Goal: Transaction & Acquisition: Purchase product/service

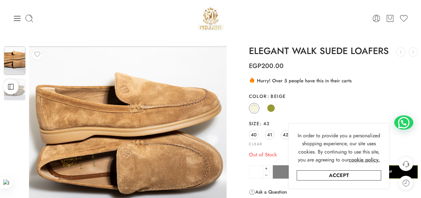
click at [208, 24] on img at bounding box center [210, 18] width 27 height 27
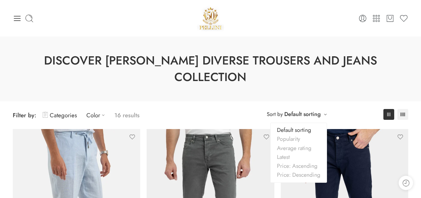
click at [296, 109] on div "Default sorting Default sorting Popularity Average rating Latest Price: Ascendi…" at bounding box center [302, 114] width 36 height 11
click at [294, 162] on link "Price: Ascending" at bounding box center [298, 166] width 56 height 9
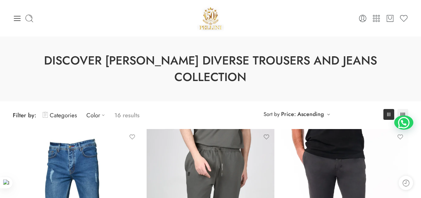
click at [210, 21] on img at bounding box center [210, 18] width 27 height 27
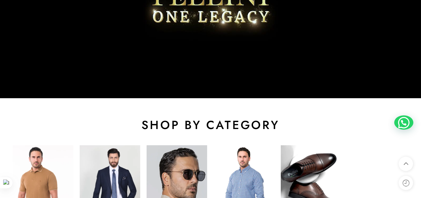
scroll to position [288, 0]
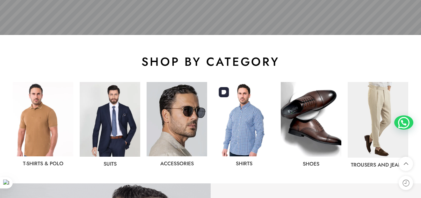
click at [221, 120] on img at bounding box center [243, 119] width 60 height 74
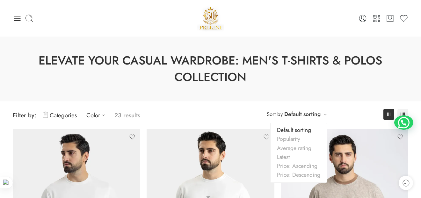
click at [319, 112] on link "Default sorting" at bounding box center [302, 114] width 36 height 9
click at [297, 163] on link "Price: Ascending" at bounding box center [298, 166] width 56 height 9
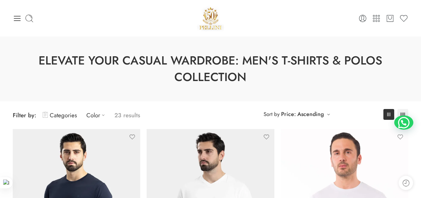
click at [208, 17] on img at bounding box center [210, 18] width 27 height 27
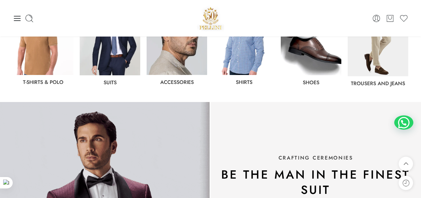
scroll to position [361, 0]
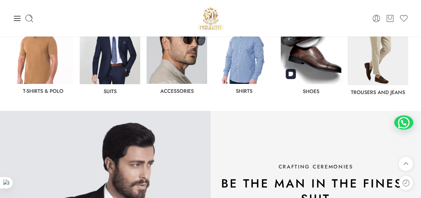
click at [305, 66] on img at bounding box center [310, 47] width 60 height 75
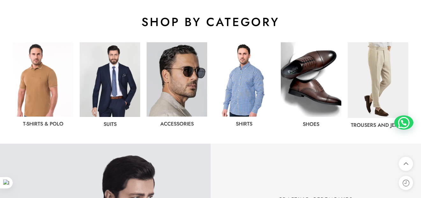
scroll to position [372, 0]
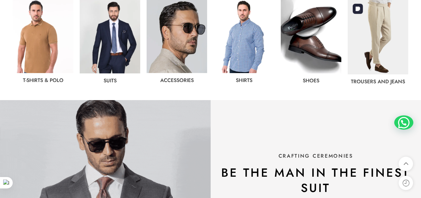
click at [397, 64] on img at bounding box center [377, 37] width 60 height 76
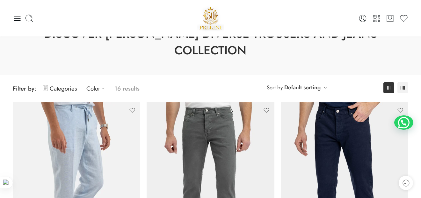
scroll to position [25, 0]
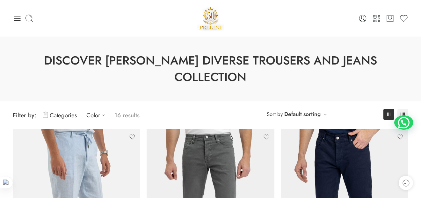
click at [214, 21] on img at bounding box center [210, 18] width 27 height 27
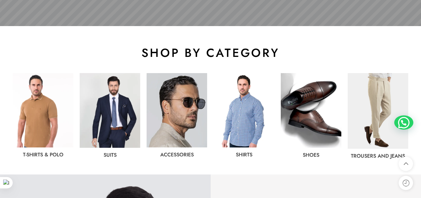
scroll to position [350, 0]
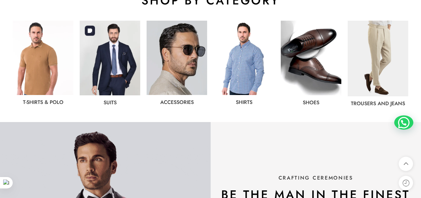
click at [113, 78] on img at bounding box center [110, 58] width 60 height 75
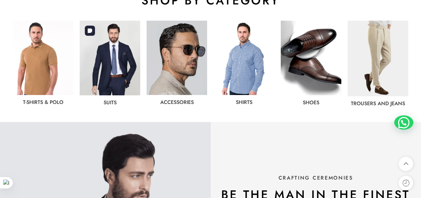
click at [113, 78] on img at bounding box center [110, 58] width 60 height 75
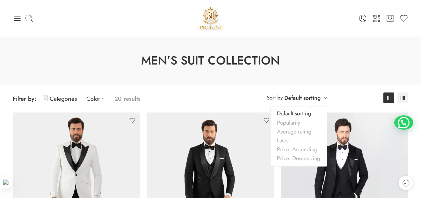
click at [297, 98] on link "Default sorting" at bounding box center [302, 98] width 36 height 9
click at [299, 148] on link "Price: Ascending" at bounding box center [298, 149] width 56 height 9
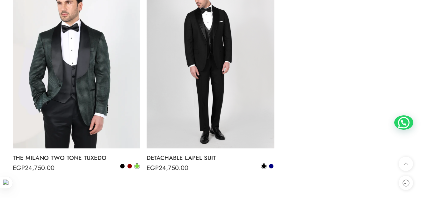
scroll to position [1369, 0]
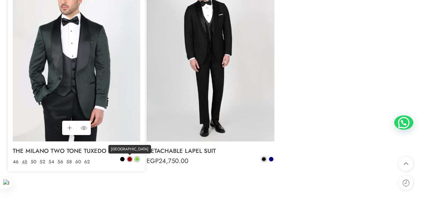
click at [130, 161] on span at bounding box center [129, 159] width 4 height 4
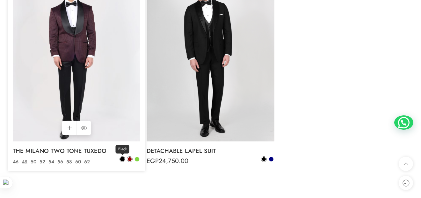
click at [121, 161] on span at bounding box center [122, 159] width 4 height 4
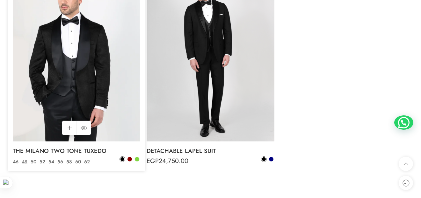
click at [91, 84] on img at bounding box center [76, 57] width 127 height 170
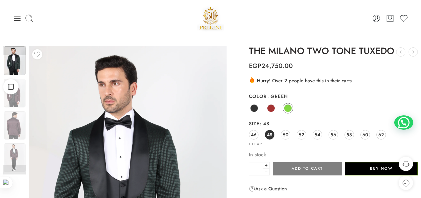
drag, startPoint x: 425, startPoint y: 40, endPoint x: 412, endPoint y: 32, distance: 15.4
click at [20, 99] on img at bounding box center [15, 93] width 22 height 29
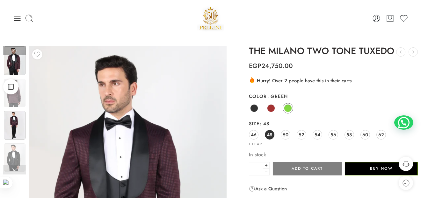
click at [19, 137] on img at bounding box center [15, 125] width 22 height 29
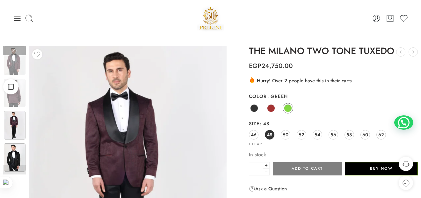
click at [19, 154] on img at bounding box center [15, 158] width 22 height 29
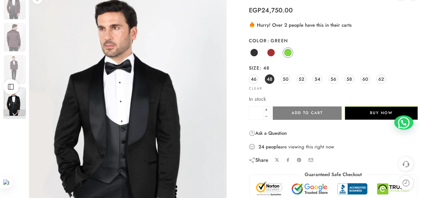
scroll to position [64, 0]
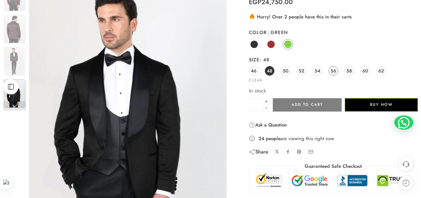
click at [331, 72] on span "56" at bounding box center [333, 71] width 6 height 9
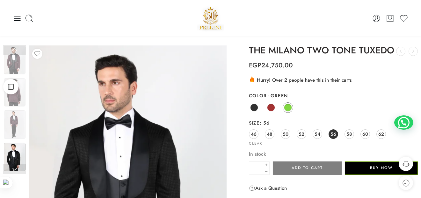
scroll to position [0, 0]
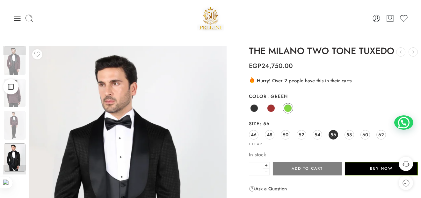
click at [209, 22] on img at bounding box center [210, 18] width 27 height 27
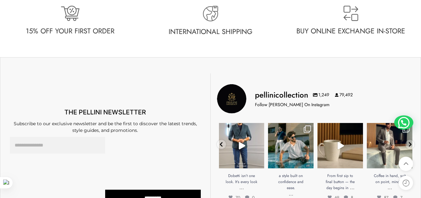
scroll to position [1107, 0]
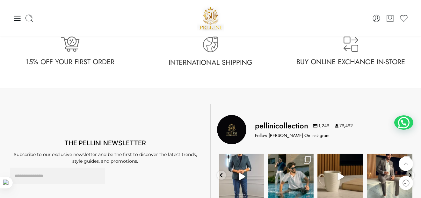
click at [214, 46] on img at bounding box center [210, 45] width 16 height 16
click at [212, 61] on span "International Shipping" at bounding box center [210, 62] width 84 height 10
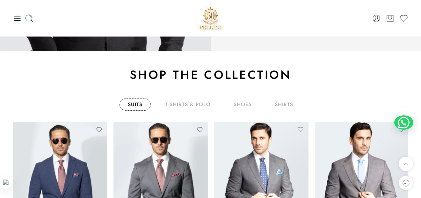
scroll to position [600, 0]
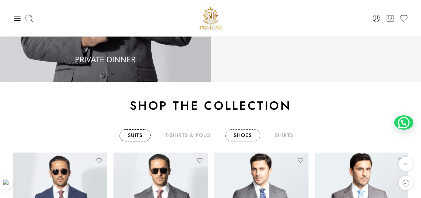
click at [241, 132] on link "shoes" at bounding box center [242, 136] width 35 height 12
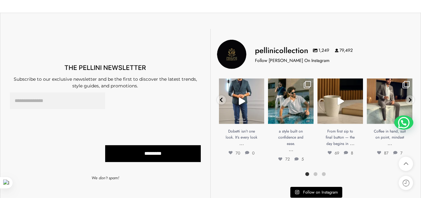
scroll to position [1196, 0]
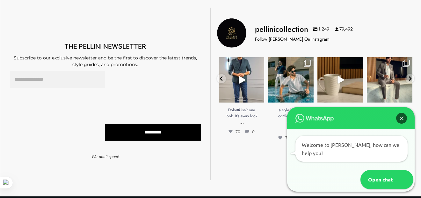
click at [402, 124] on div "Close" at bounding box center [401, 118] width 11 height 11
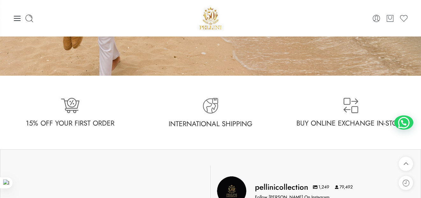
scroll to position [1031, 0]
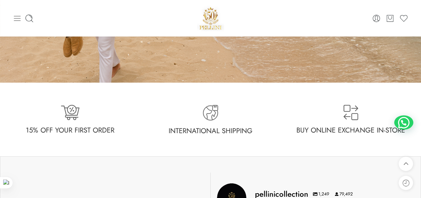
click at [19, 19] on icon at bounding box center [17, 18] width 9 height 9
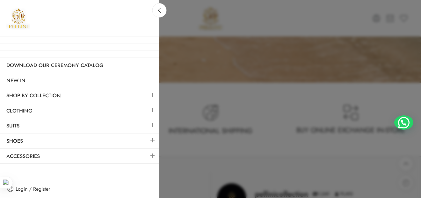
click at [155, 140] on link at bounding box center [152, 141] width 13 height 14
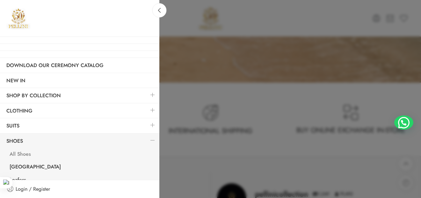
click at [22, 152] on link "All Shoes" at bounding box center [81, 155] width 156 height 13
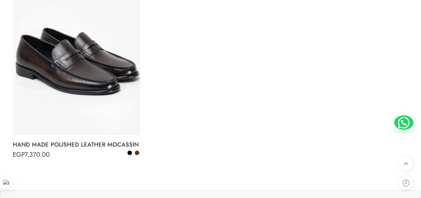
scroll to position [778, 0]
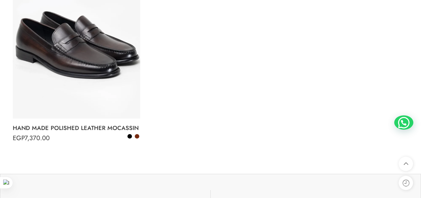
drag, startPoint x: 425, startPoint y: 31, endPoint x: 415, endPoint y: 145, distance: 114.0
drag, startPoint x: 415, startPoint y: 145, endPoint x: 423, endPoint y: 56, distance: 89.2
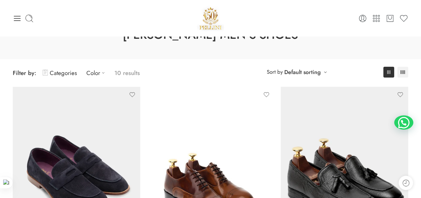
scroll to position [0, 0]
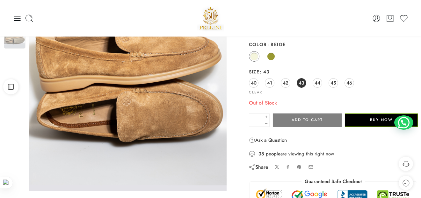
scroll to position [45, 0]
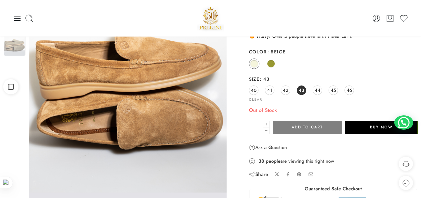
click at [330, 92] on span "45" at bounding box center [333, 90] width 6 height 9
click at [321, 128] on button "Add to cart" at bounding box center [307, 127] width 69 height 13
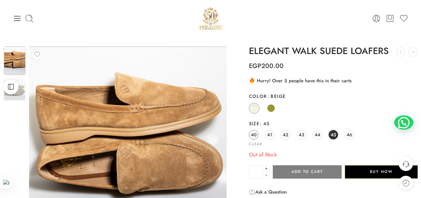
click at [255, 134] on span "40" at bounding box center [254, 135] width 6 height 9
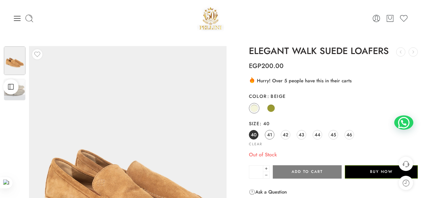
click at [265, 134] on link "41" at bounding box center [270, 135] width 10 height 10
